Goal: Use online tool/utility

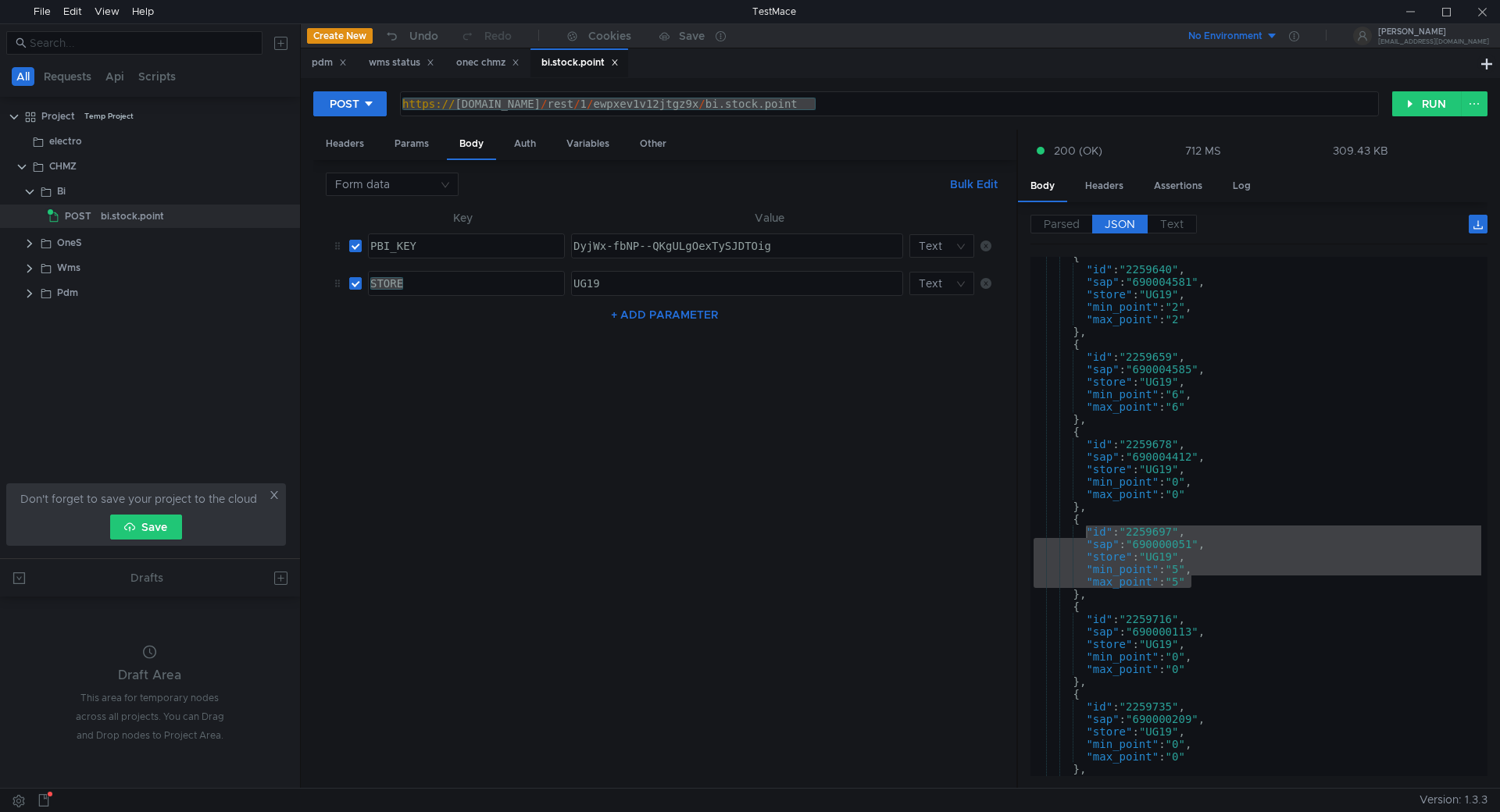
scroll to position [92, 0]
type textarea ""sap": "690004412","
click at [1297, 456] on div "{ "id" : "2259640" , "sap" : "690004581" , "store" : "UG19" , "min_point" : "2"…" at bounding box center [1256, 522] width 451 height 544
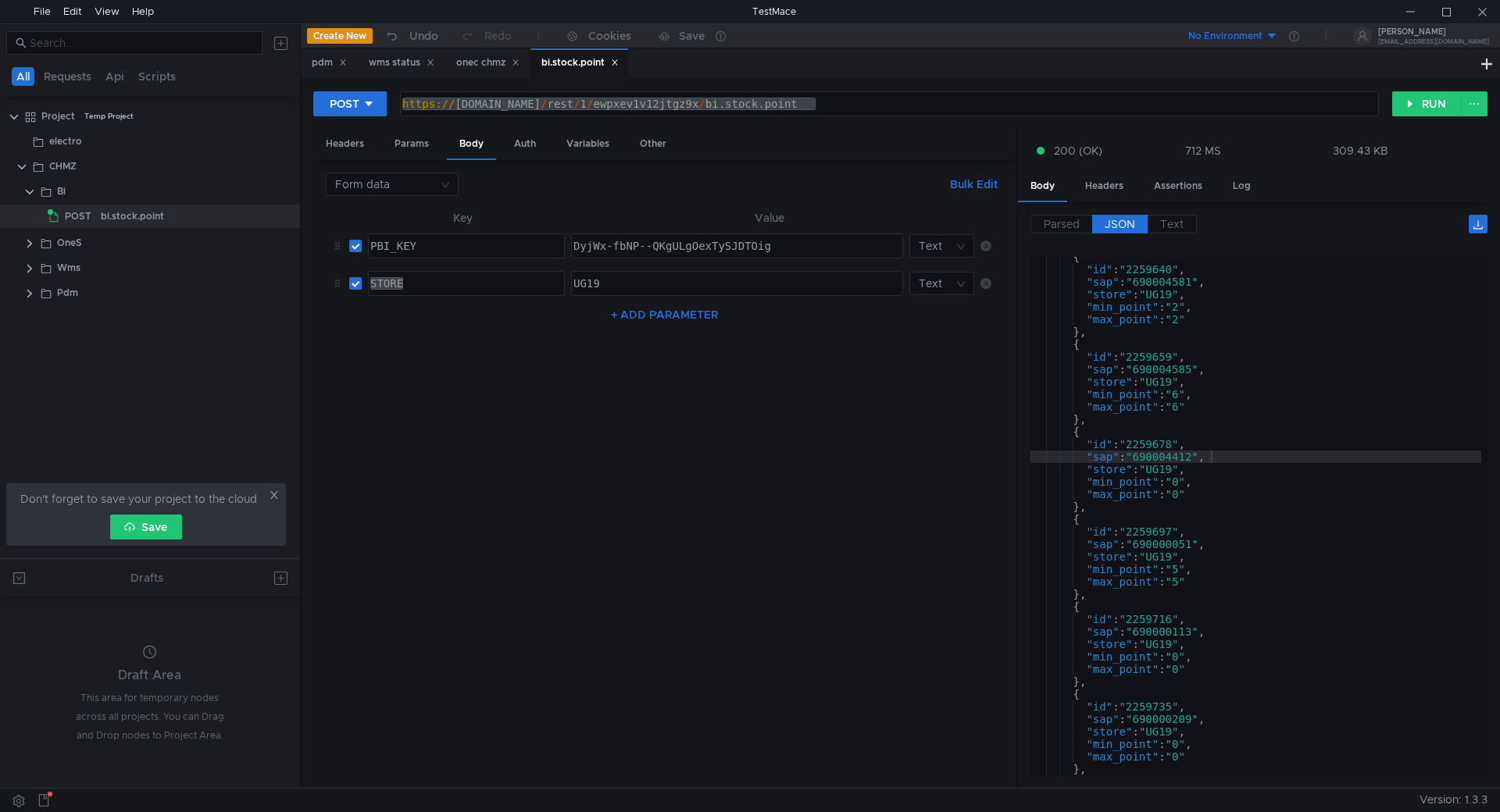
scroll to position [92, 0]
